Goal: Information Seeking & Learning: Find specific fact

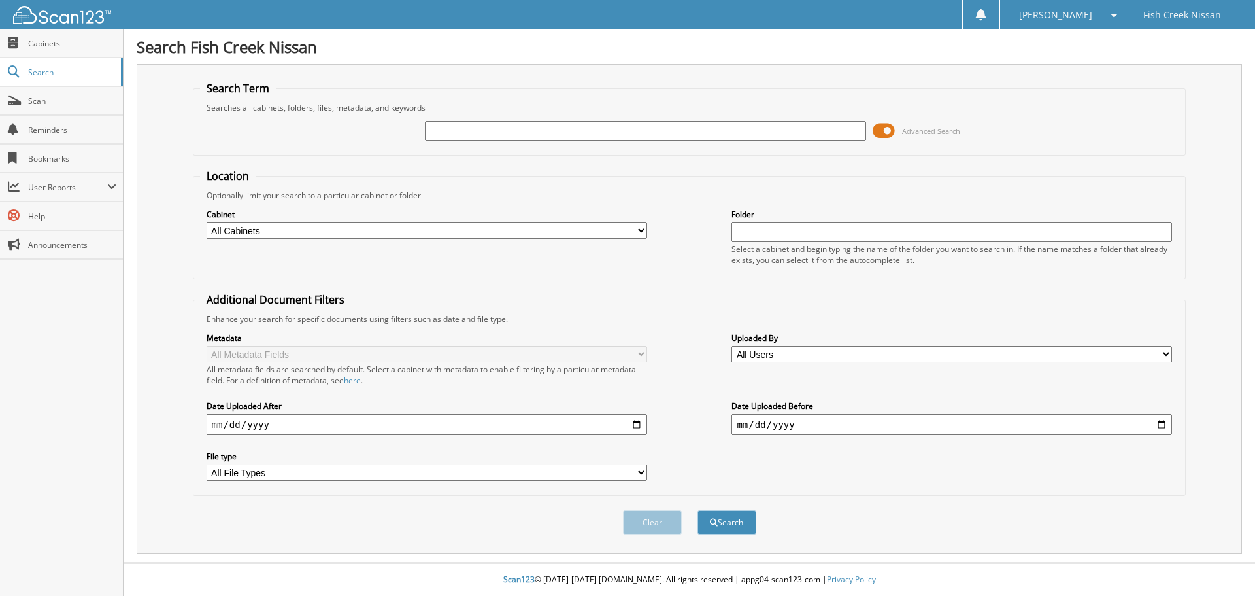
click at [493, 135] on input "text" at bounding box center [645, 131] width 441 height 20
type input "353617"
click at [698, 510] on button "Search" at bounding box center [727, 522] width 59 height 24
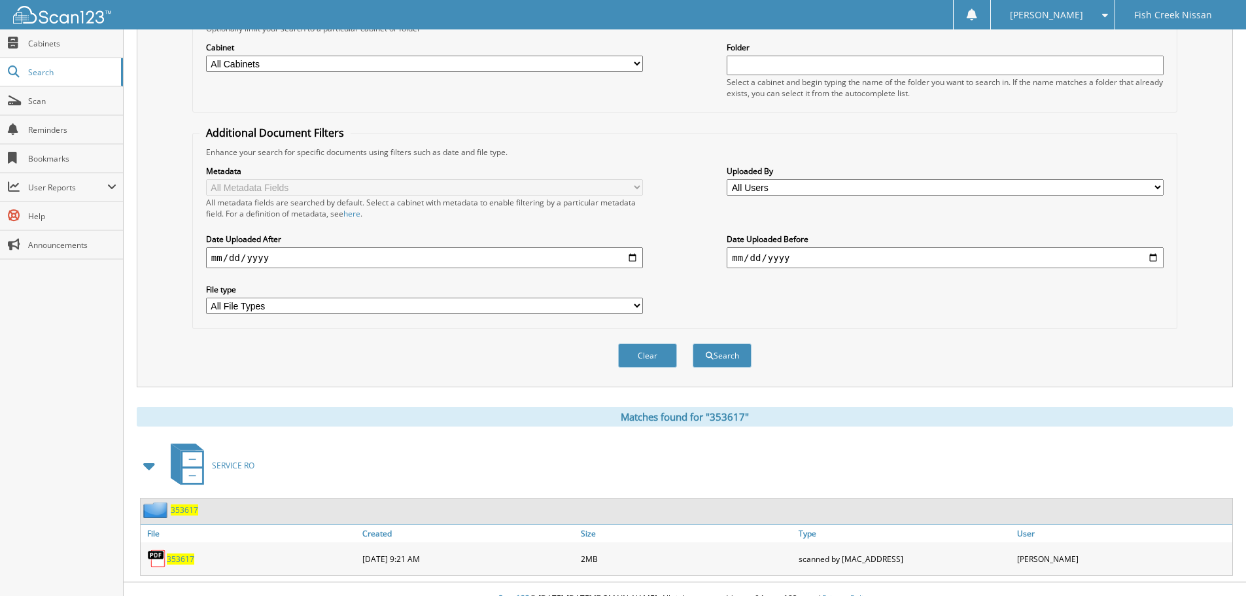
scroll to position [186, 0]
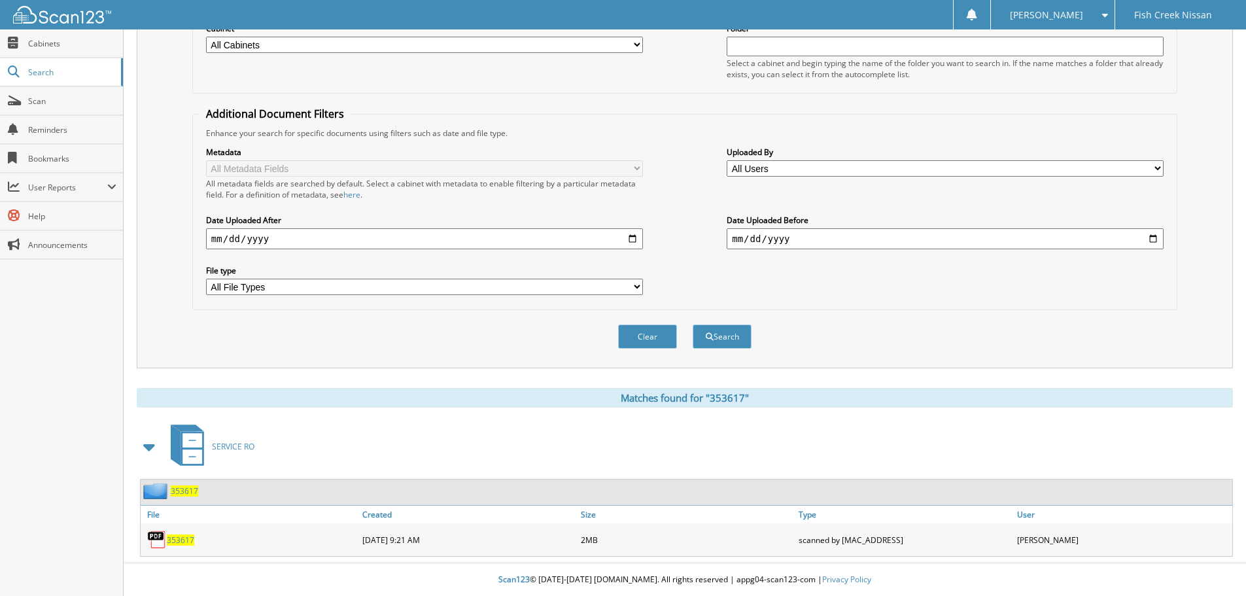
click at [175, 536] on span "353617" at bounding box center [180, 539] width 27 height 11
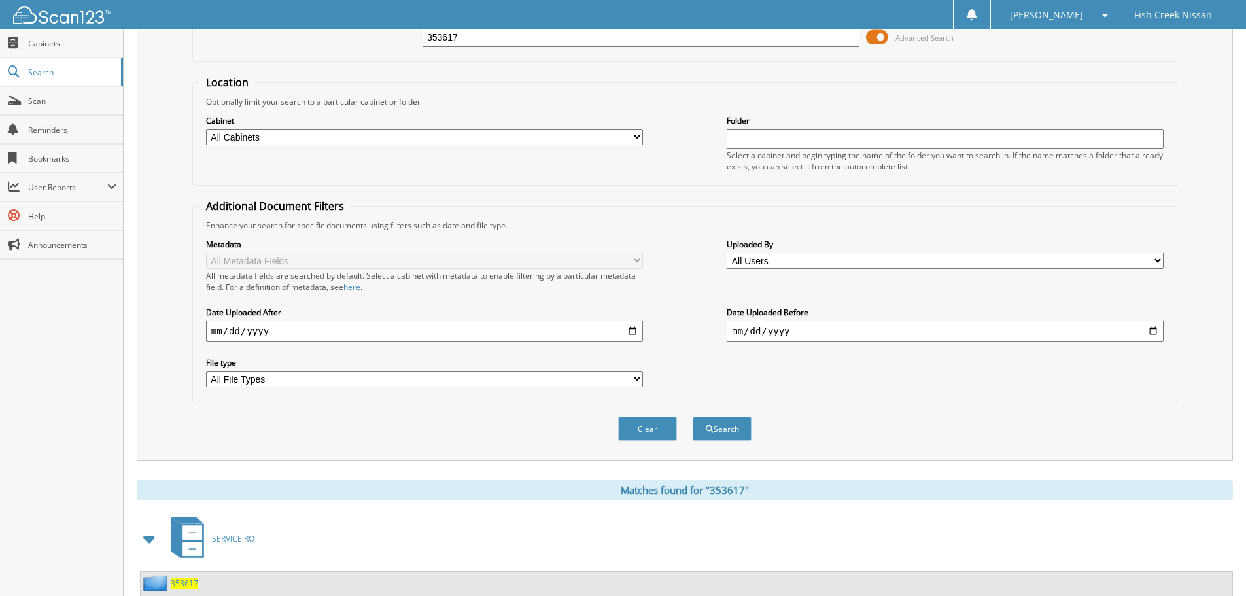
scroll to position [0, 0]
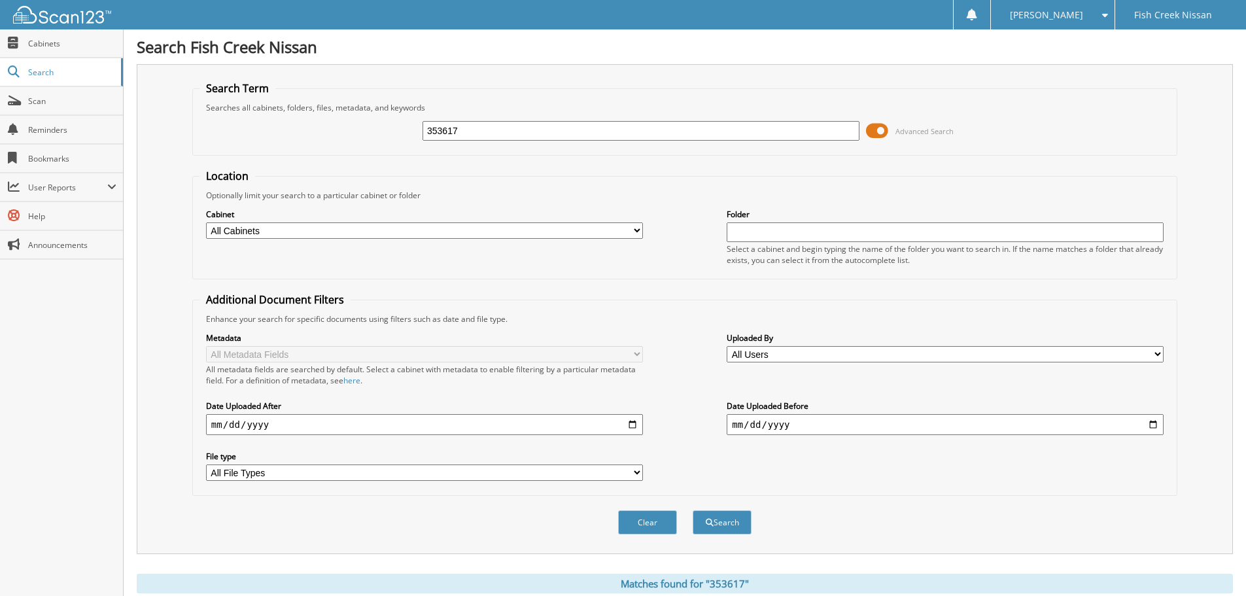
drag, startPoint x: 369, startPoint y: 131, endPoint x: 299, endPoint y: 143, distance: 70.3
click at [308, 141] on div "353617 Advanced Search" at bounding box center [684, 130] width 970 height 35
type input "9"
type input "353864"
click at [692, 510] on button "Search" at bounding box center [721, 522] width 59 height 24
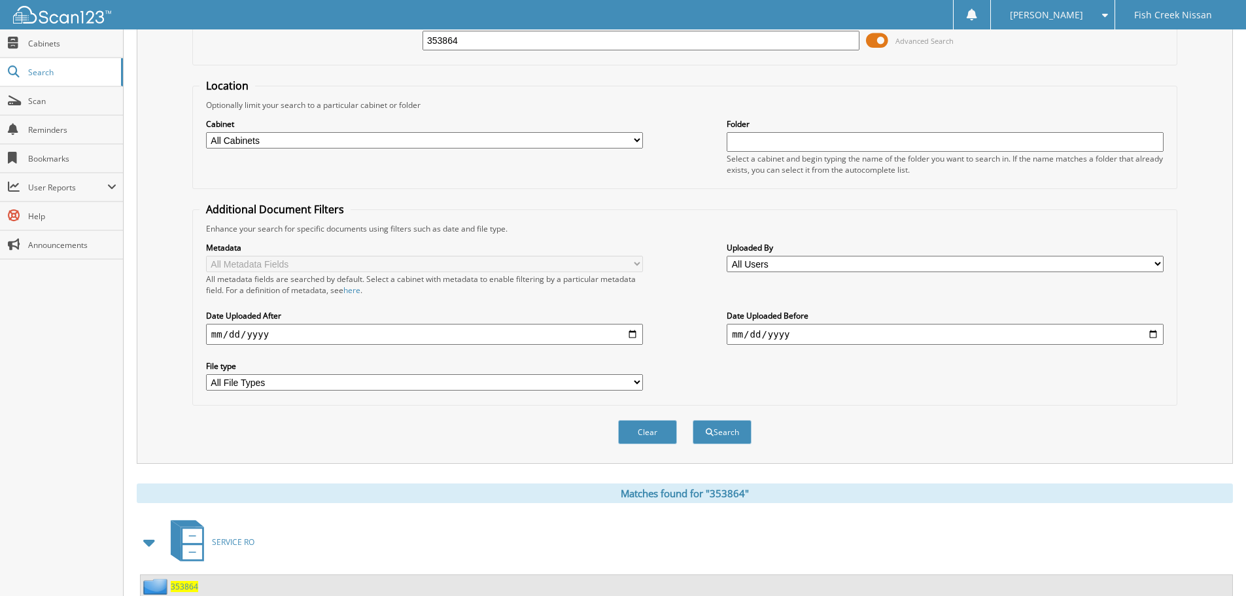
scroll to position [186, 0]
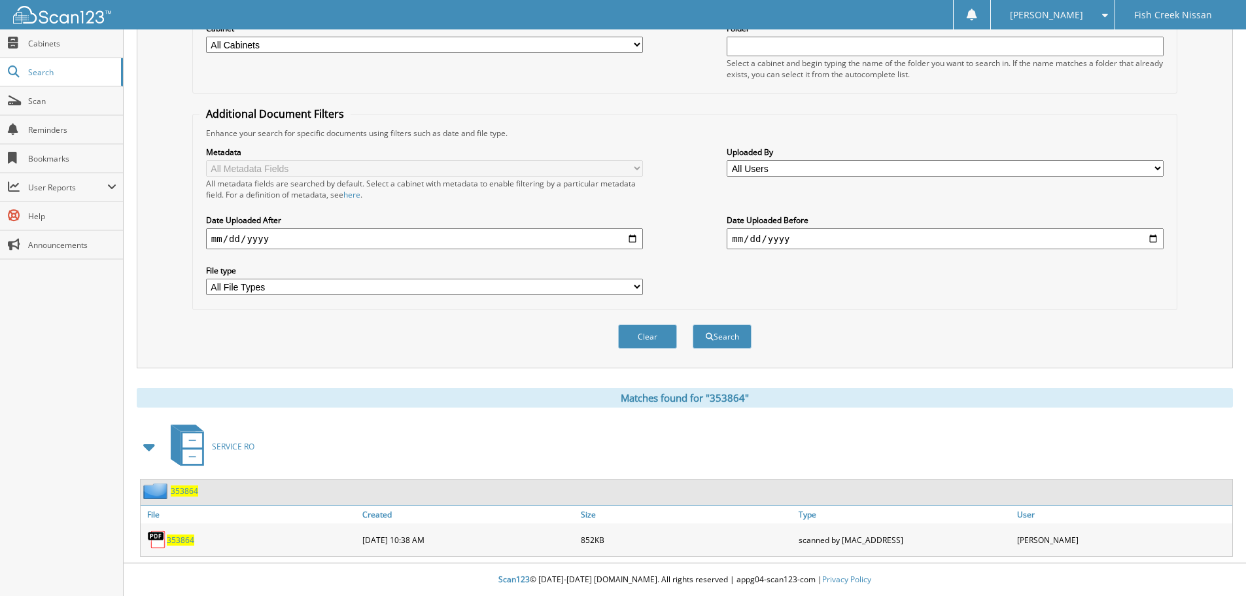
click at [190, 539] on span "353864" at bounding box center [180, 539] width 27 height 11
click at [173, 540] on span "353864" at bounding box center [180, 539] width 27 height 11
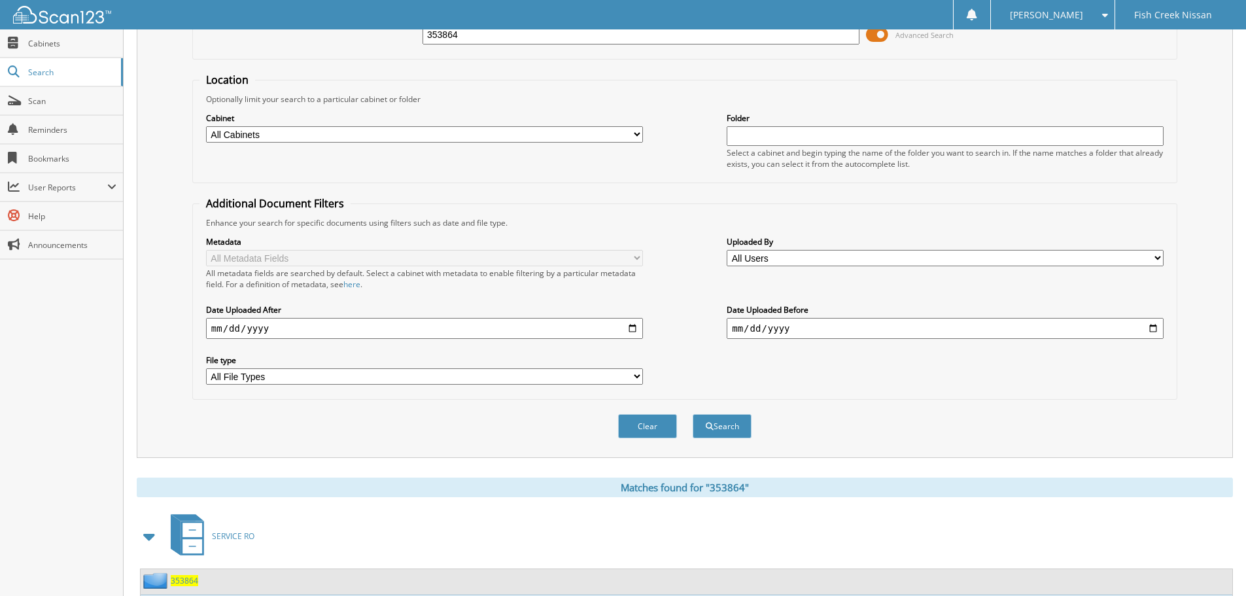
scroll to position [0, 0]
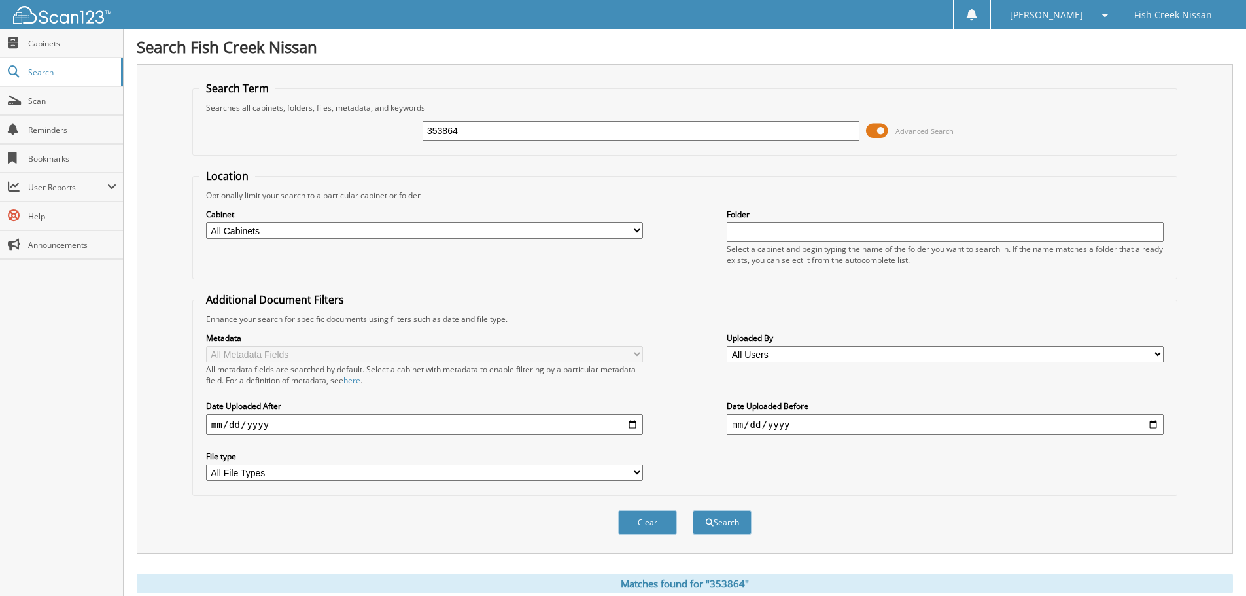
drag, startPoint x: 432, startPoint y: 134, endPoint x: 336, endPoint y: 134, distance: 96.1
click at [371, 134] on div "353864 Advanced Search" at bounding box center [684, 130] width 970 height 35
type input "353922"
click at [692, 510] on button "Search" at bounding box center [721, 522] width 59 height 24
drag, startPoint x: 479, startPoint y: 133, endPoint x: 318, endPoint y: 133, distance: 160.8
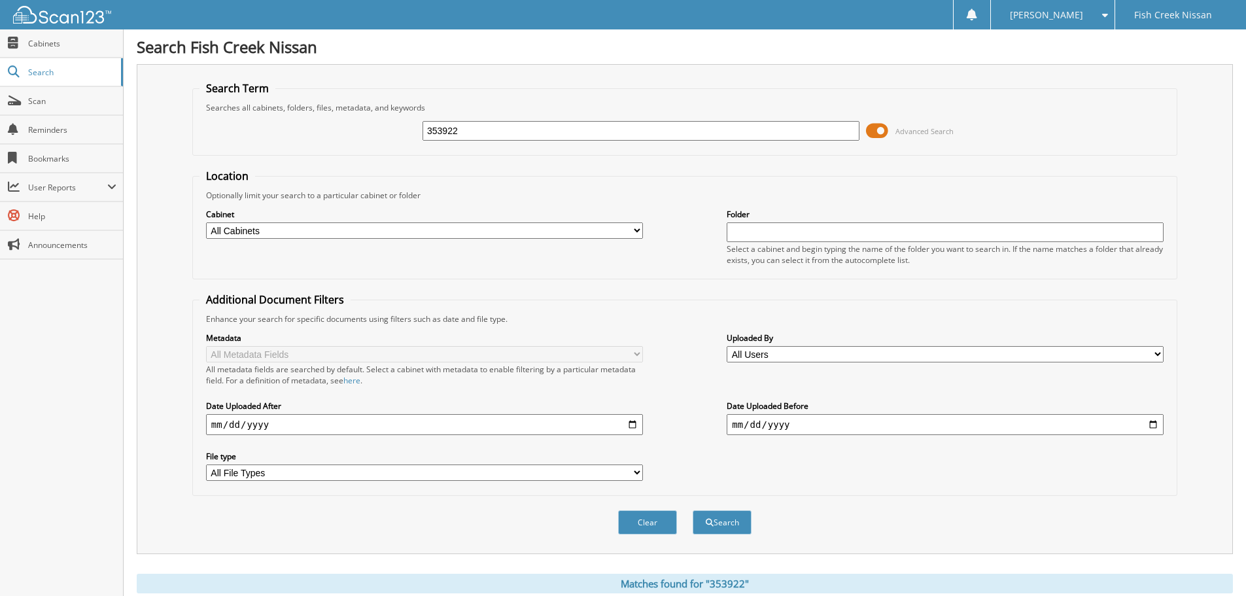
click at [321, 133] on div "353922 Advanced Search" at bounding box center [684, 130] width 970 height 35
type input "354019"
click at [692, 510] on button "Search" at bounding box center [721, 522] width 59 height 24
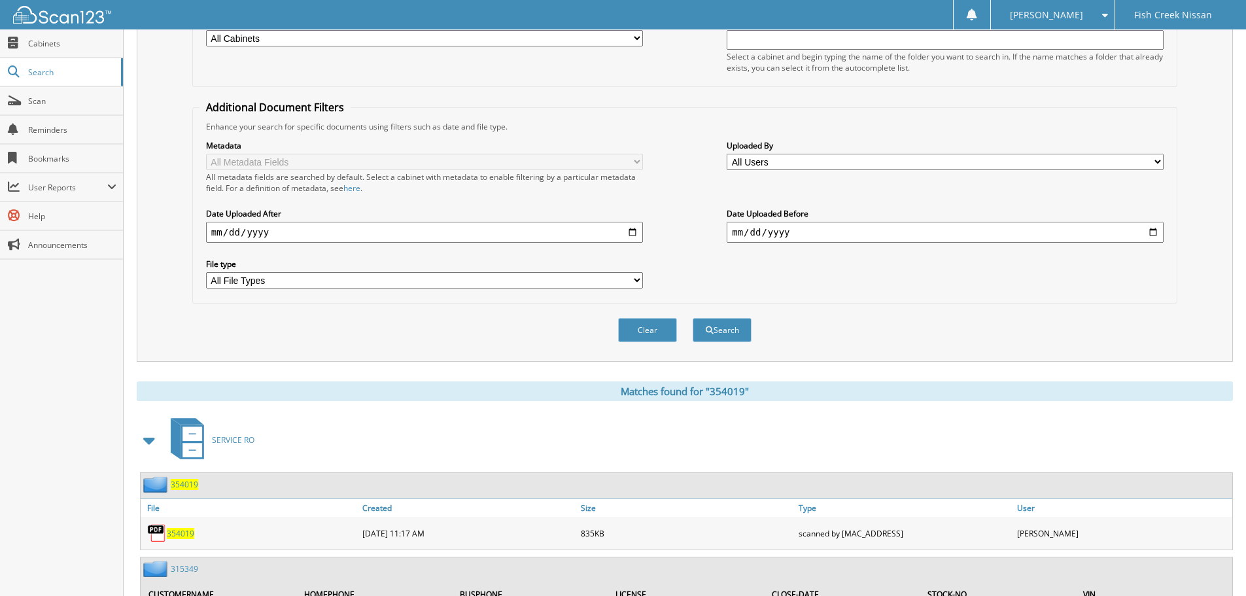
scroll to position [196, 0]
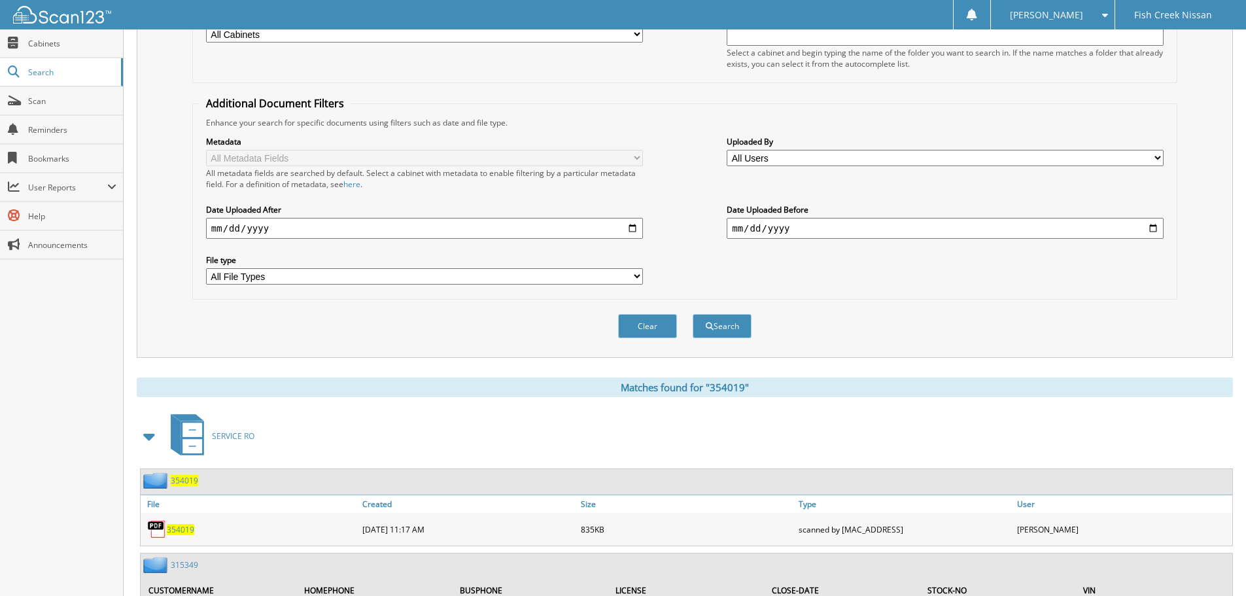
click at [180, 530] on span "354019" at bounding box center [180, 529] width 27 height 11
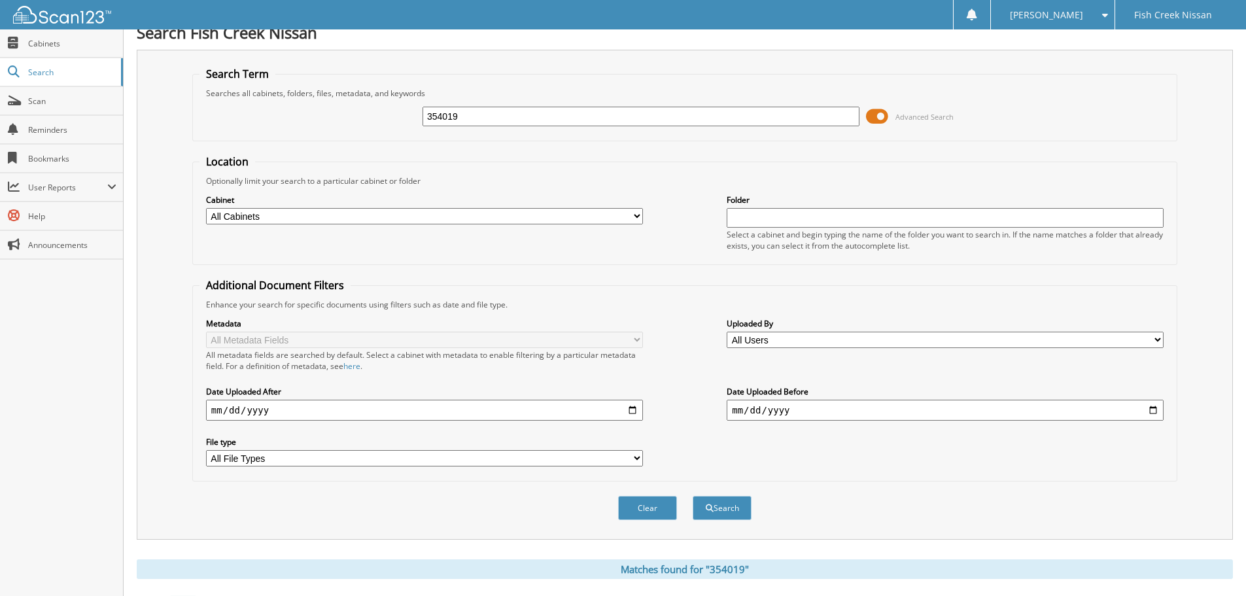
scroll to position [0, 0]
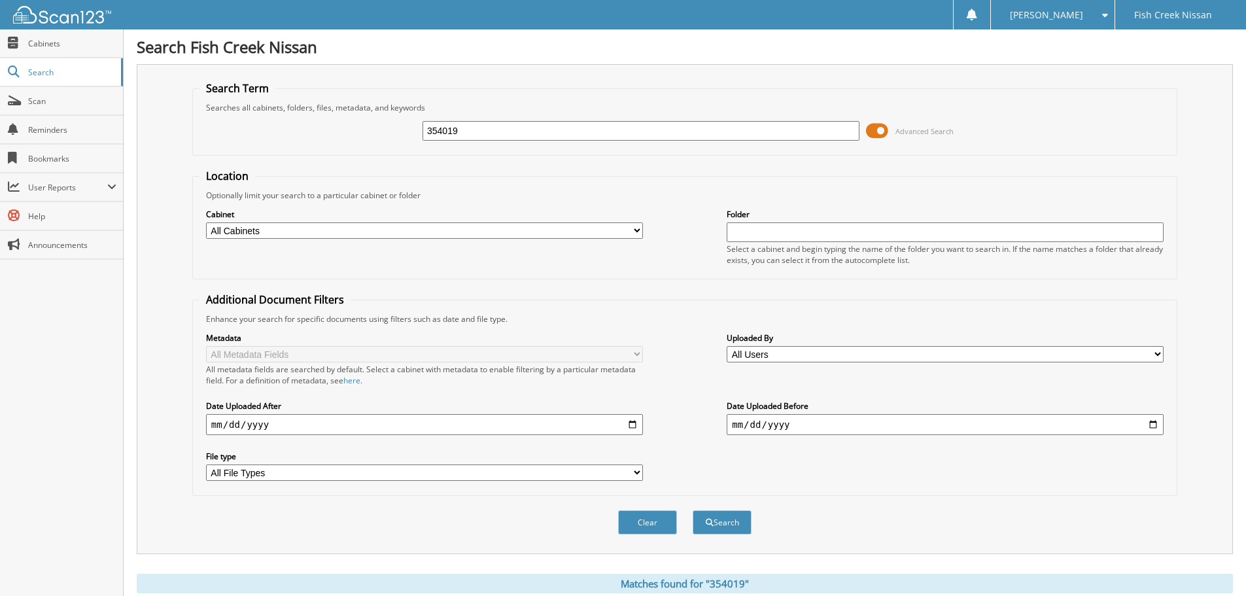
drag, startPoint x: 467, startPoint y: 129, endPoint x: 274, endPoint y: 134, distance: 192.9
click at [274, 134] on div "354019 Advanced Search" at bounding box center [684, 130] width 970 height 35
type input "354114"
click at [692, 510] on button "Search" at bounding box center [721, 522] width 59 height 24
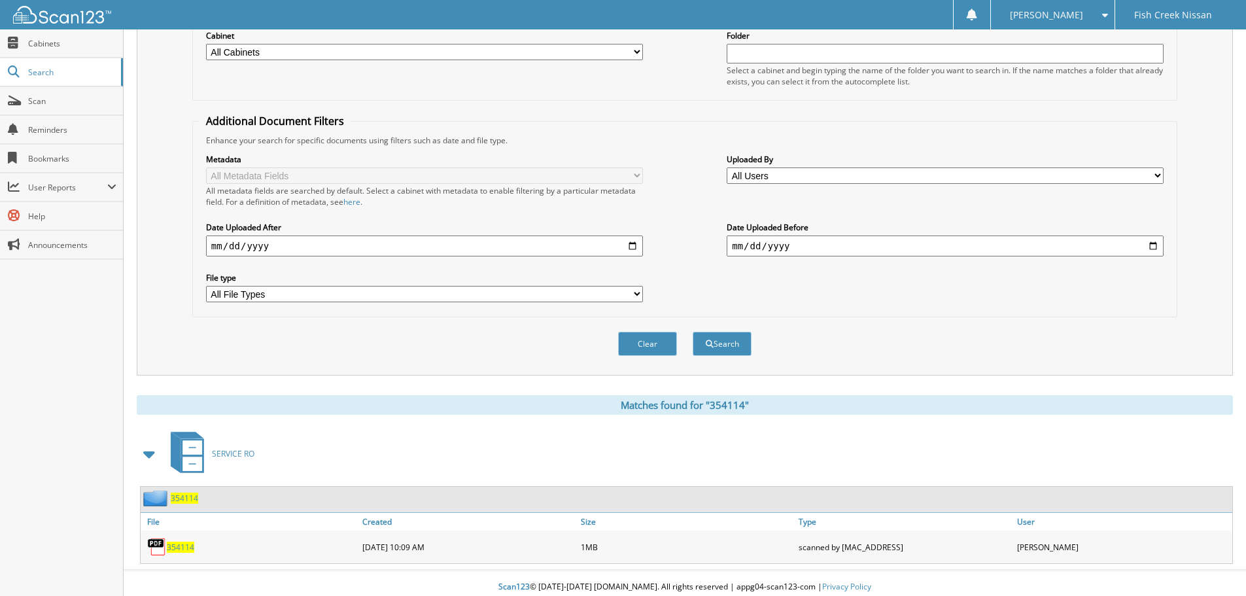
scroll to position [186, 0]
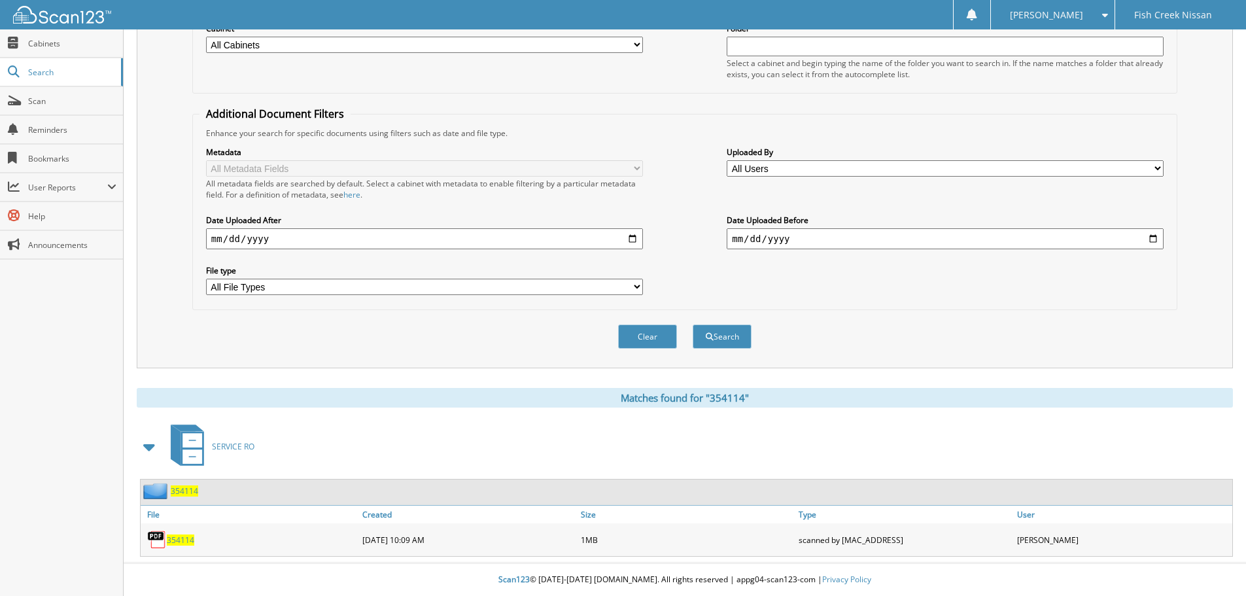
click at [181, 537] on span "354114" at bounding box center [180, 539] width 27 height 11
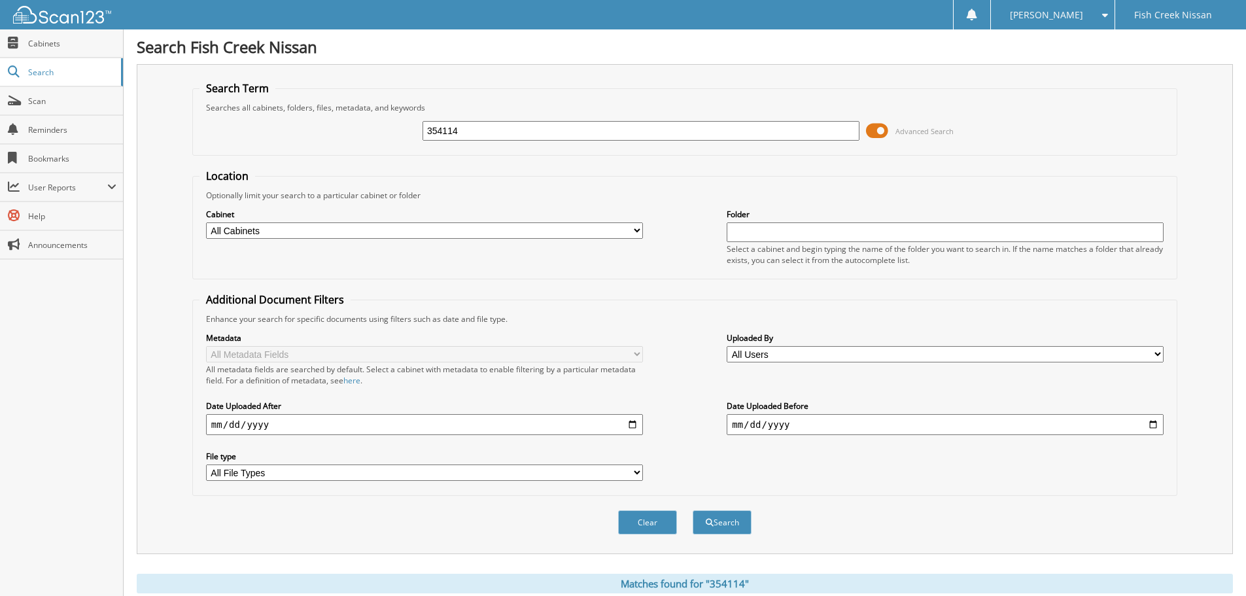
drag, startPoint x: 484, startPoint y: 134, endPoint x: 305, endPoint y: 130, distance: 179.2
click at [320, 133] on div "354114 Advanced Search" at bounding box center [684, 130] width 970 height 35
type input "354137"
click at [692, 510] on button "Search" at bounding box center [721, 522] width 59 height 24
drag, startPoint x: 511, startPoint y: 134, endPoint x: 274, endPoint y: 129, distance: 237.4
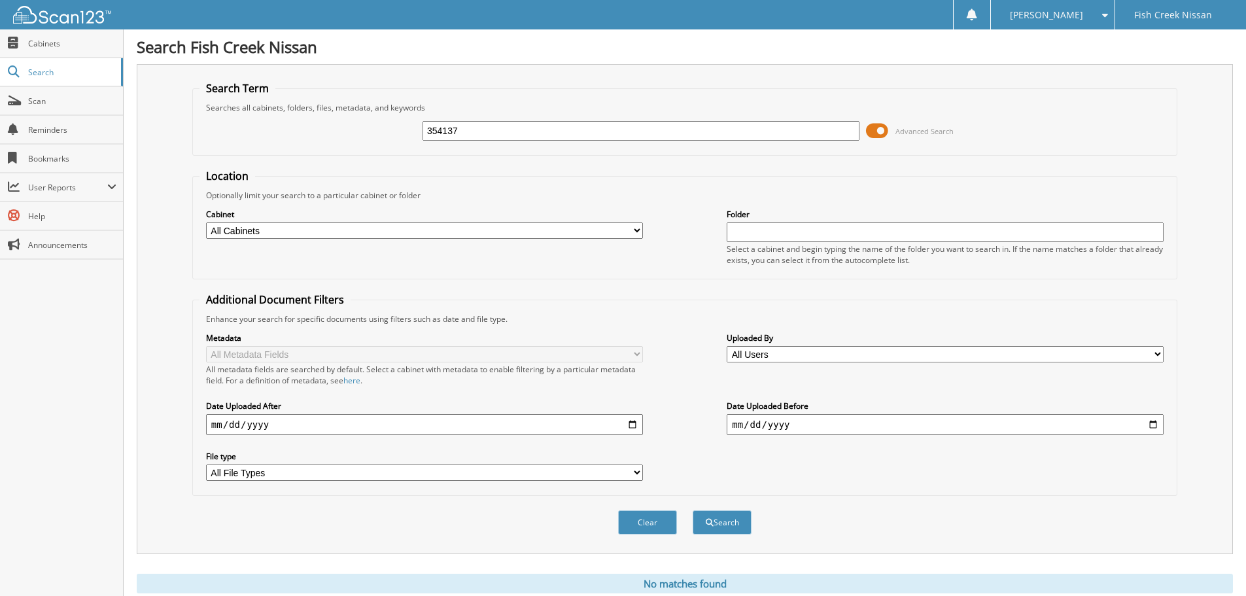
click at [286, 130] on div "354137 Advanced Search" at bounding box center [684, 130] width 970 height 35
type input "354161"
click at [692, 510] on button "Search" at bounding box center [721, 522] width 59 height 24
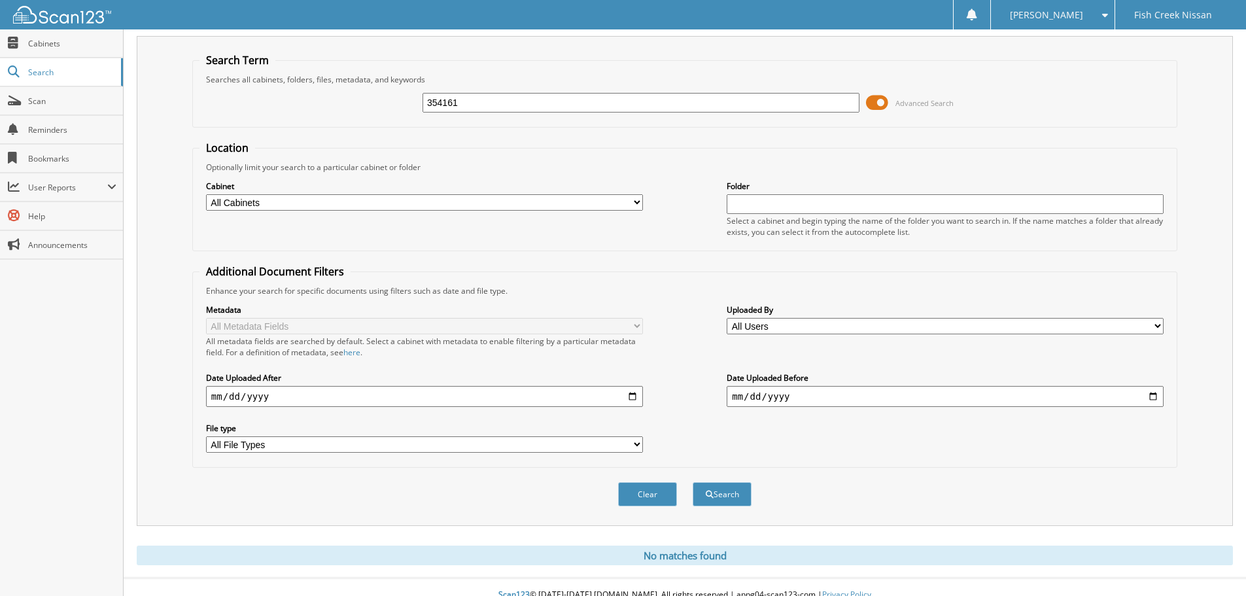
scroll to position [44, 0]
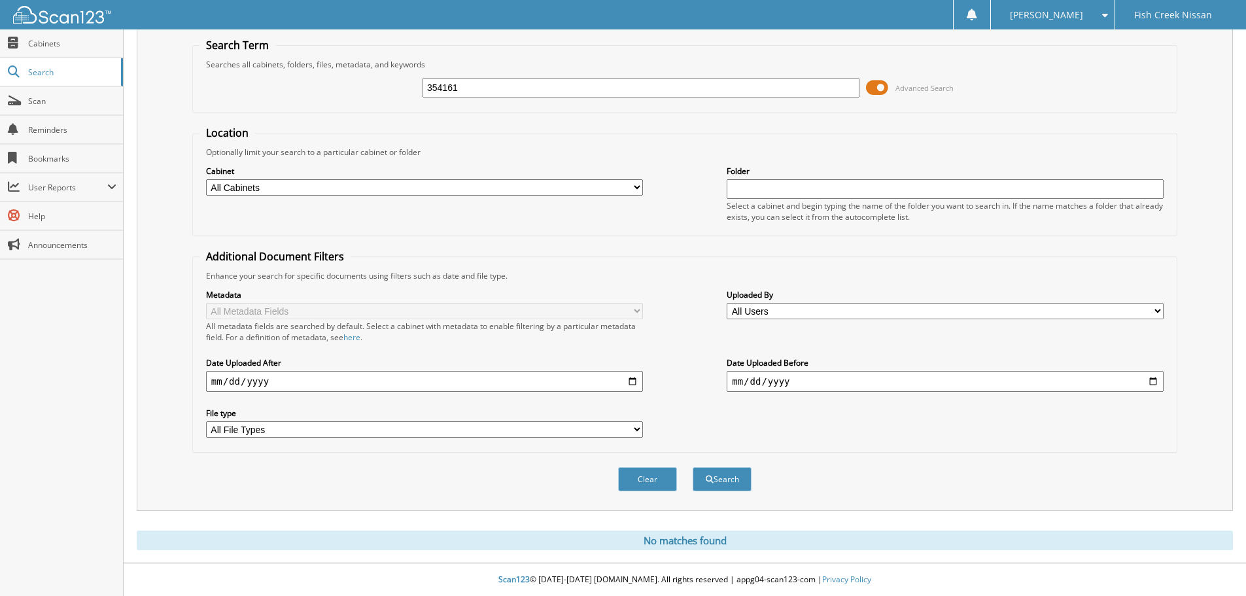
drag, startPoint x: 426, startPoint y: 94, endPoint x: 341, endPoint y: 94, distance: 85.0
click at [345, 94] on div "354161 Advanced Search" at bounding box center [684, 87] width 970 height 35
type input "354161"
click at [692, 467] on button "Search" at bounding box center [721, 479] width 59 height 24
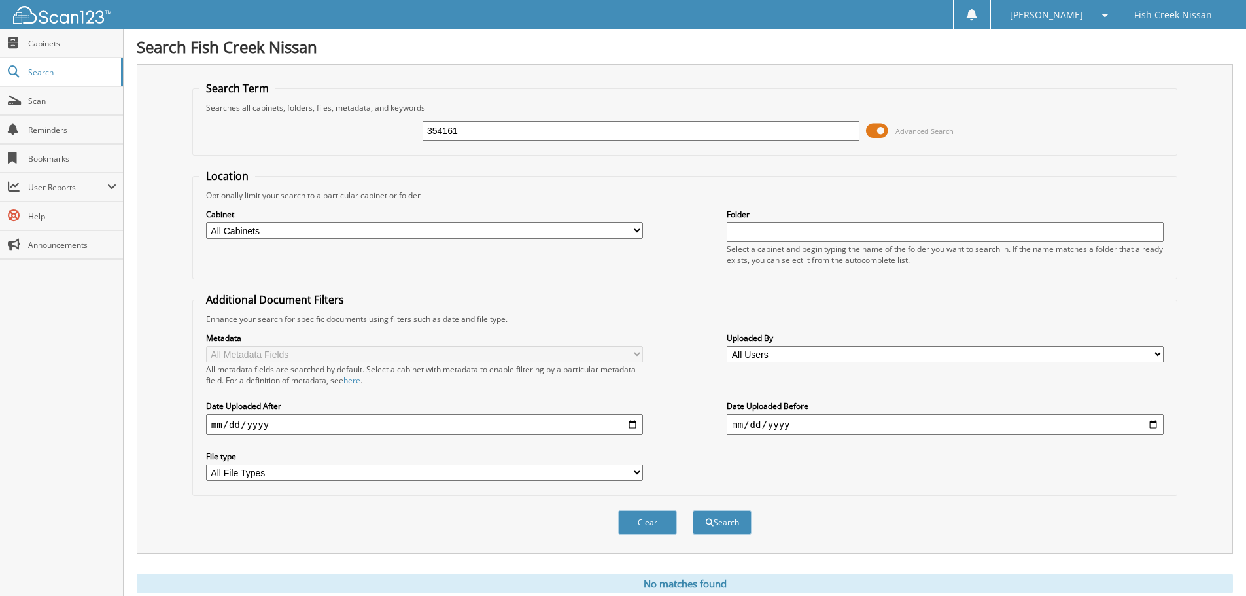
drag, startPoint x: 521, startPoint y: 139, endPoint x: 390, endPoint y: 139, distance: 131.4
click at [392, 138] on div "354161 Advanced Search" at bounding box center [684, 130] width 970 height 35
type input "354208"
click at [692, 510] on button "Search" at bounding box center [721, 522] width 59 height 24
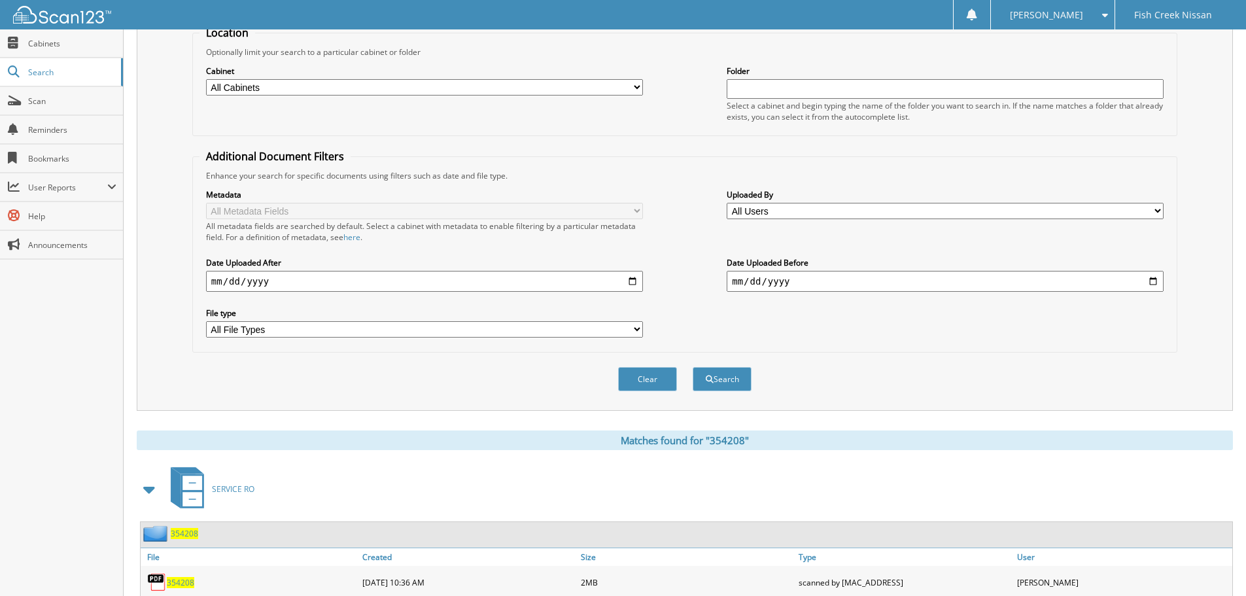
scroll to position [196, 0]
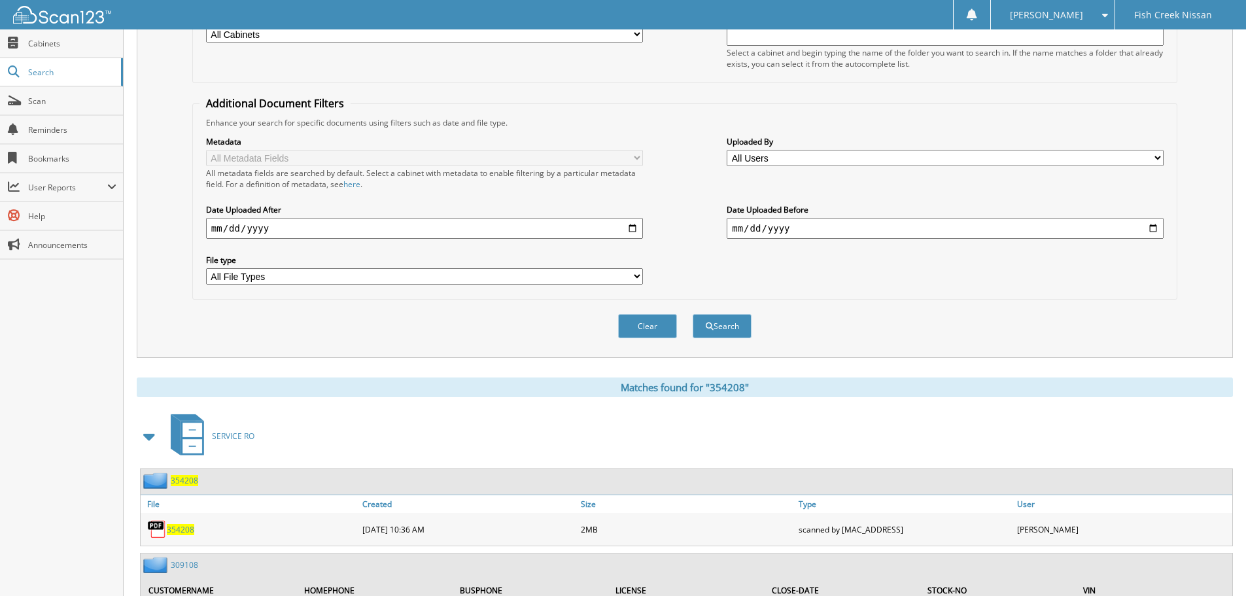
click at [180, 530] on span "354208" at bounding box center [180, 529] width 27 height 11
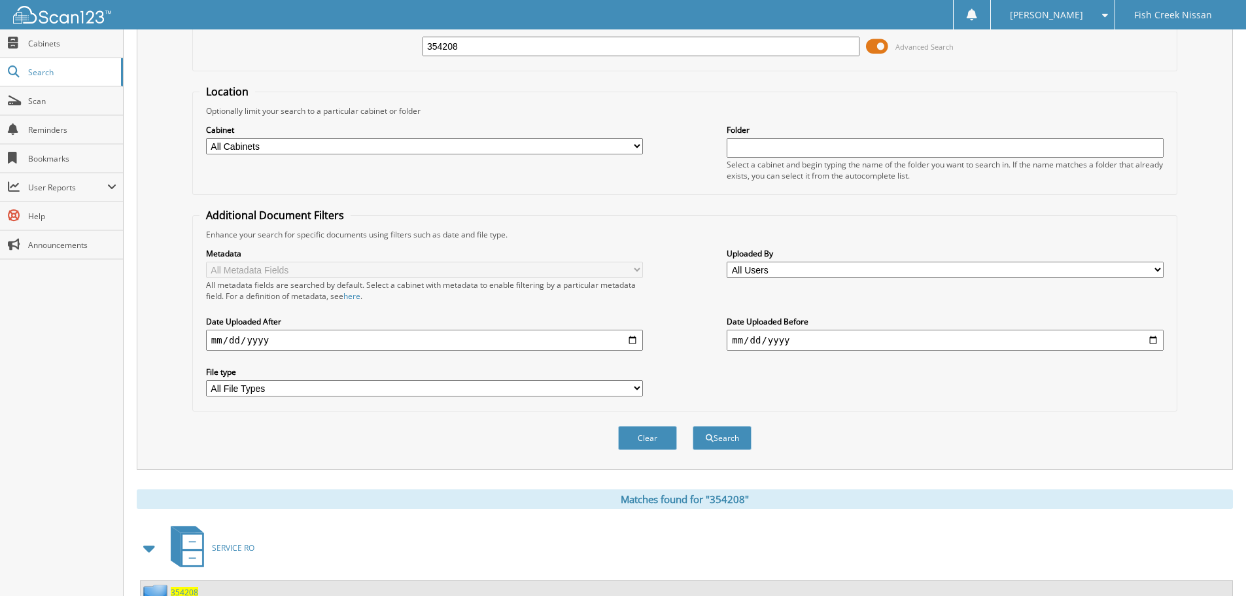
scroll to position [0, 0]
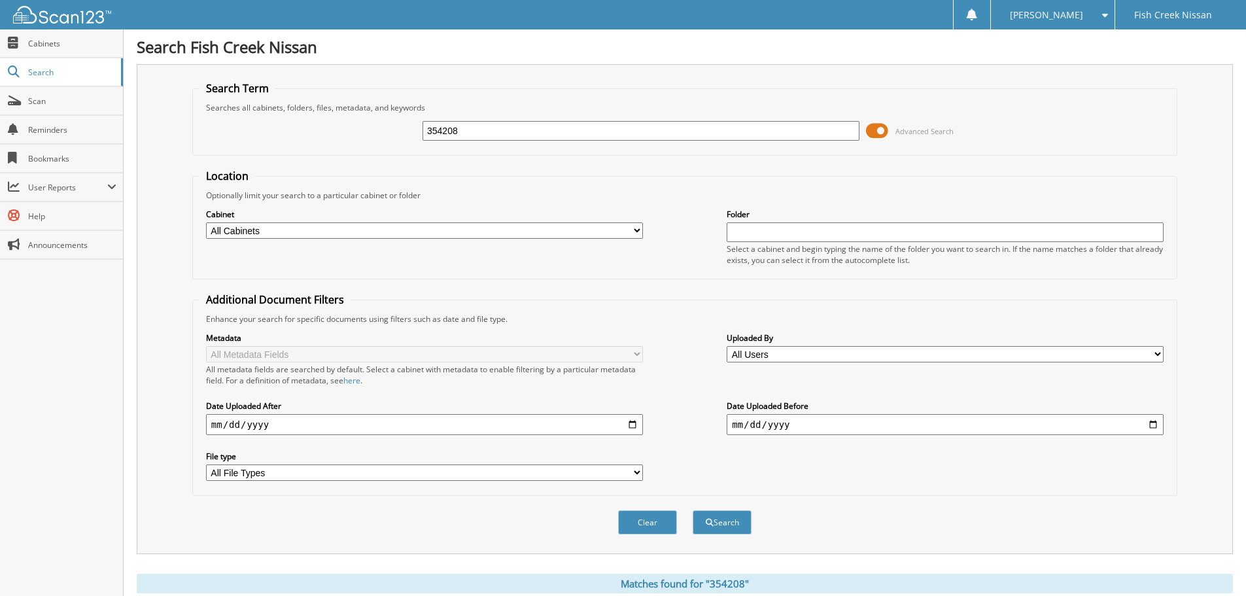
drag, startPoint x: 373, startPoint y: 136, endPoint x: 191, endPoint y: 135, distance: 181.8
click at [198, 137] on fieldset "Search Term Searches all cabinets, folders, files, metadata, and keywords 35420…" at bounding box center [684, 118] width 985 height 75
type input "355019"
click at [692, 510] on button "Search" at bounding box center [721, 522] width 59 height 24
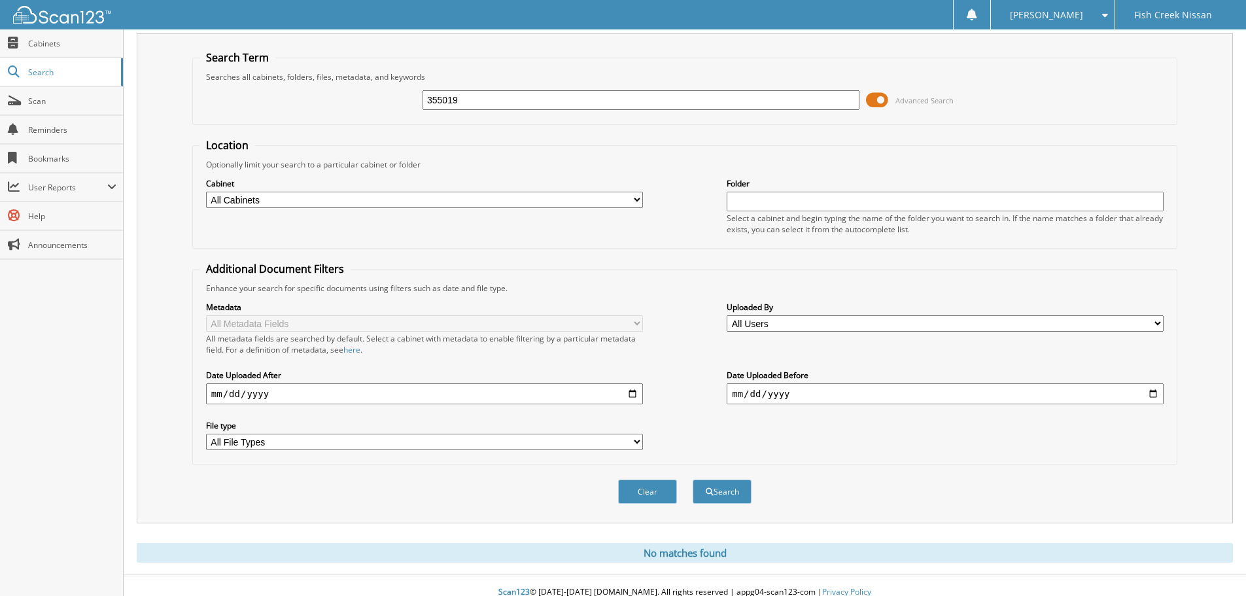
scroll to position [44, 0]
